Goal: Task Accomplishment & Management: Use online tool/utility

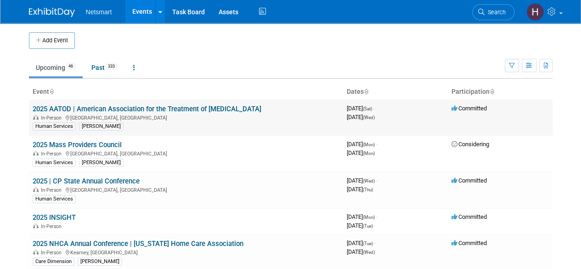
click at [143, 111] on link "2025 AATOD | American Association for the Treatment of [MEDICAL_DATA]" at bounding box center [147, 109] width 229 height 8
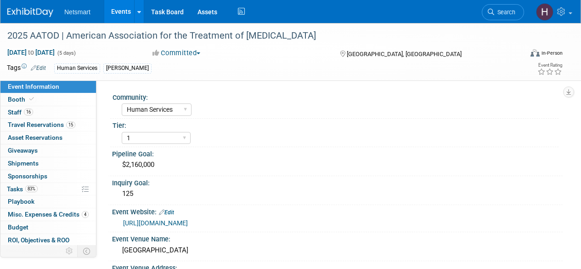
select select "Human Services"
select select "1"
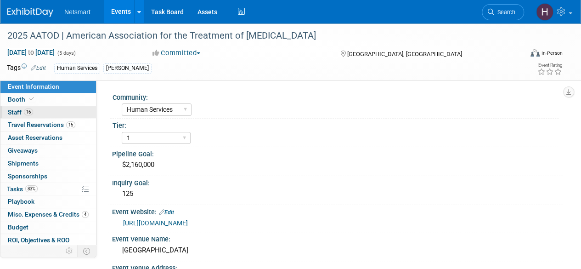
click at [57, 110] on link "16 Staff 16" at bounding box center [48, 112] width 96 height 12
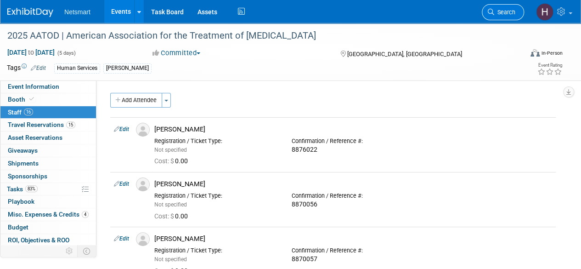
click at [509, 10] on span "Search" at bounding box center [504, 12] width 21 height 7
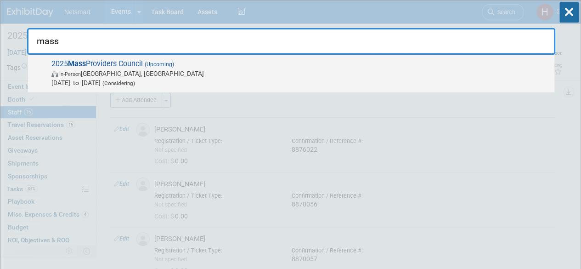
type input "mass"
click at [188, 68] on span "2025 Mass Providers Council (Upcoming) In-Person [GEOGRAPHIC_DATA], [GEOGRAPHIC…" at bounding box center [299, 73] width 501 height 28
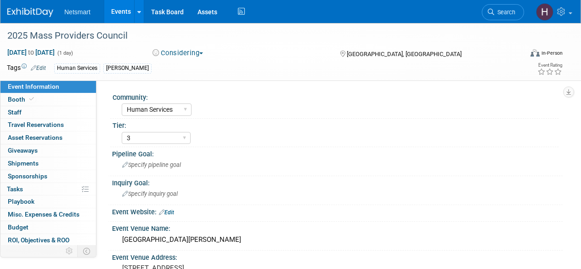
select select "Human Services"
select select "3"
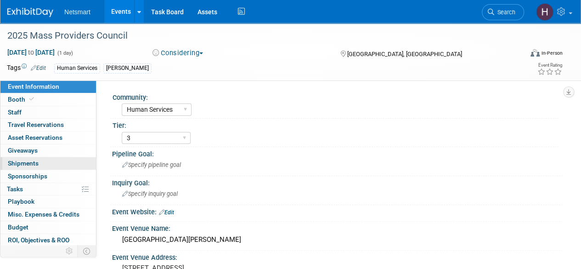
click at [34, 160] on span "Shipments 0" at bounding box center [23, 162] width 31 height 7
